Goal: Navigation & Orientation: Find specific page/section

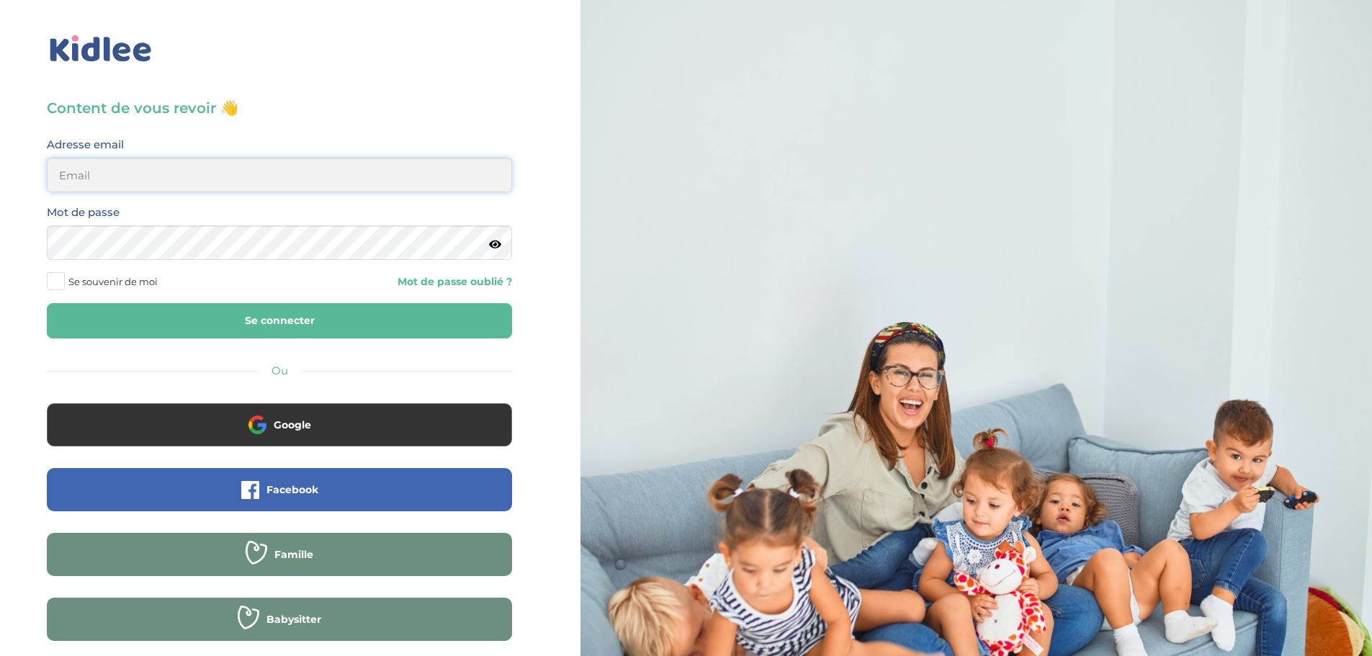
type input "[EMAIL_ADDRESS][DOMAIN_NAME]"
click at [245, 328] on button "Se connecter" at bounding box center [279, 320] width 465 height 35
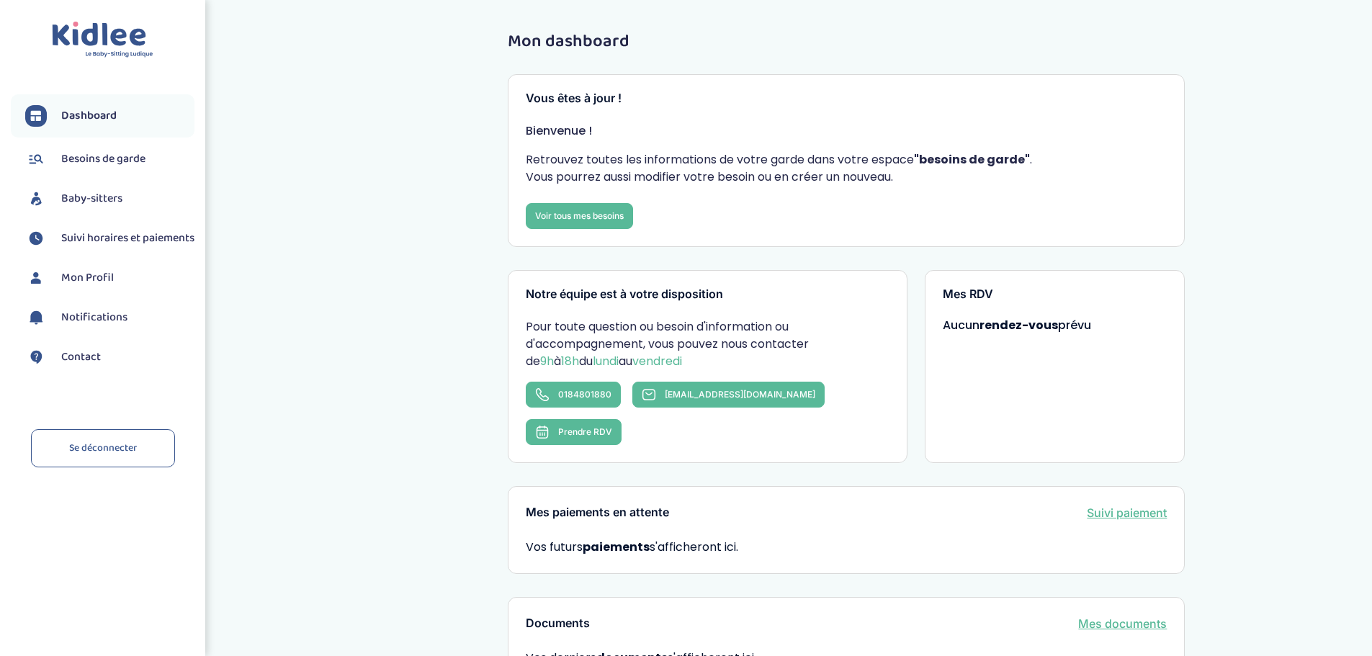
click at [71, 107] on span "Dashboard" at bounding box center [88, 115] width 55 height 17
